Goal: Find specific page/section: Find specific page/section

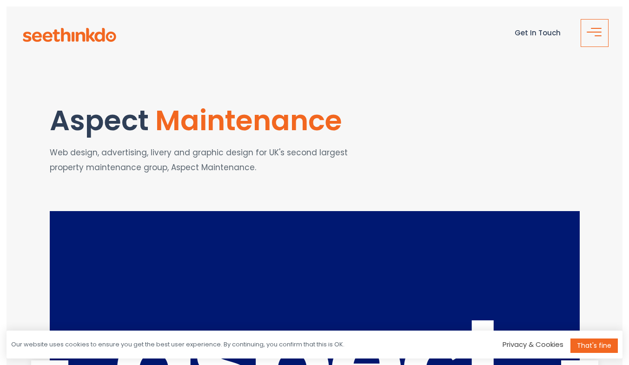
click at [602, 33] on span "button" at bounding box center [597, 36] width 19 height 11
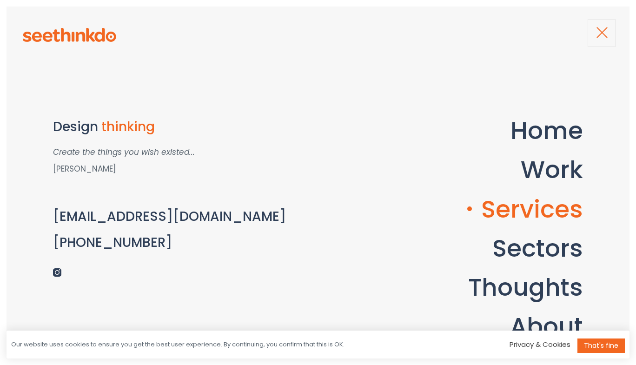
scroll to position [68, 0]
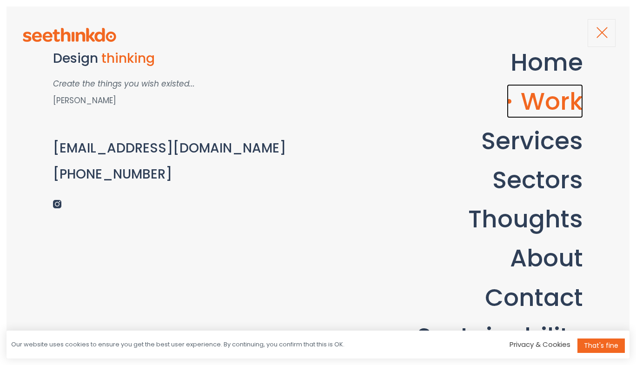
click at [555, 107] on link "Work" at bounding box center [545, 101] width 76 height 34
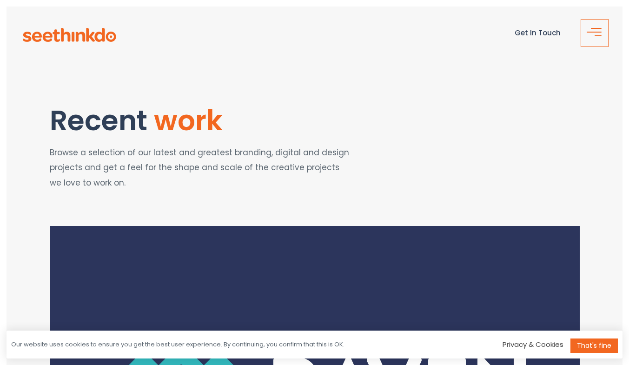
click at [595, 35] on span "button" at bounding box center [598, 35] width 7 height 1
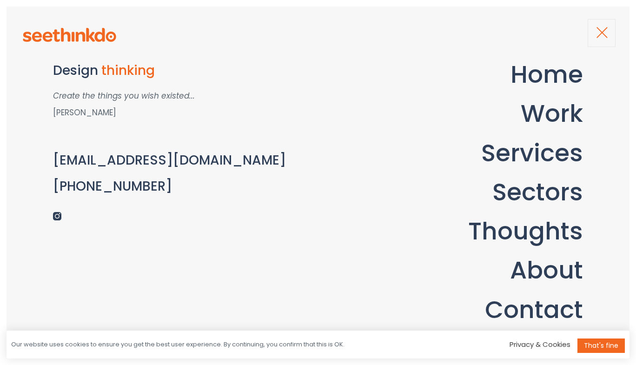
scroll to position [68, 0]
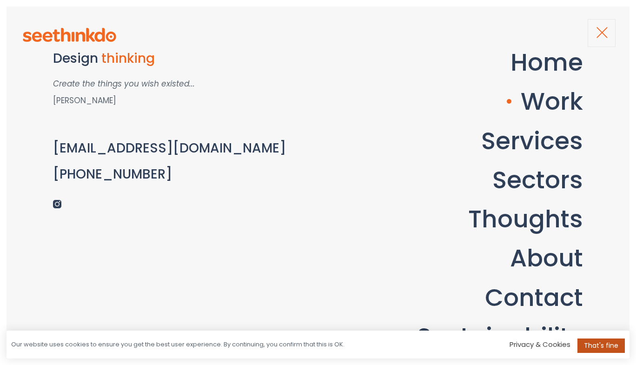
click at [598, 347] on link "That's fine" at bounding box center [600, 345] width 47 height 14
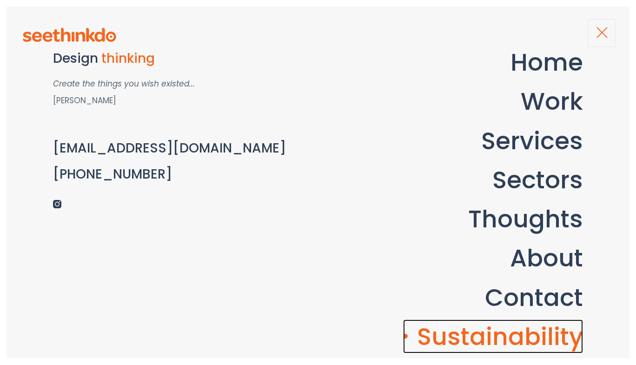
click at [527, 338] on link "Sustainability" at bounding box center [493, 336] width 180 height 34
